Goal: Information Seeking & Learning: Learn about a topic

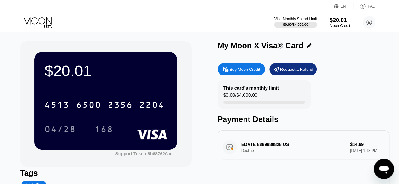
click at [141, 80] on div "$20.01" at bounding box center [105, 71] width 122 height 18
click at [334, 23] on div "$20.01" at bounding box center [339, 20] width 21 height 7
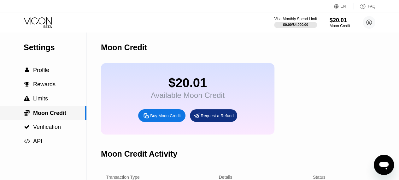
click at [61, 114] on span "Moon Credit" at bounding box center [49, 113] width 33 height 6
click at [43, 81] on div " Rewards" at bounding box center [43, 84] width 86 height 14
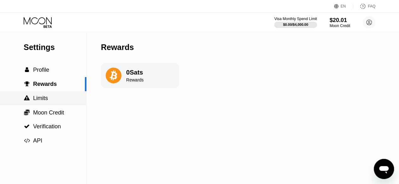
click at [46, 98] on span "Limits" at bounding box center [40, 98] width 15 height 6
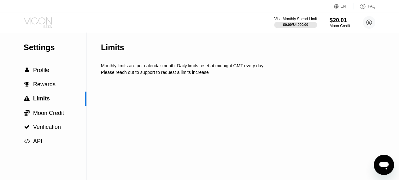
click at [45, 22] on icon at bounding box center [38, 22] width 29 height 11
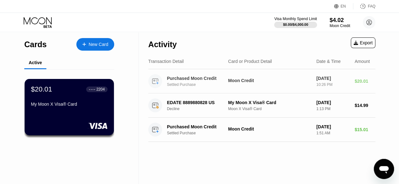
click at [237, 83] on div "Moon Credit" at bounding box center [269, 80] width 83 height 5
